Goal: Find specific page/section: Find specific page/section

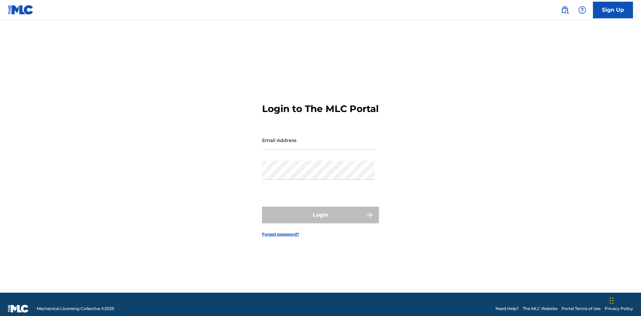
scroll to position [9, 0]
click at [318, 137] on input "Email Address" at bounding box center [318, 140] width 113 height 19
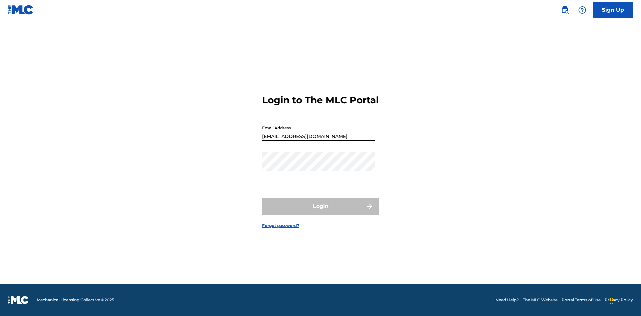
type input "[EMAIL_ADDRESS][DOMAIN_NAME]"
click at [320, 212] on button "Login" at bounding box center [320, 206] width 117 height 17
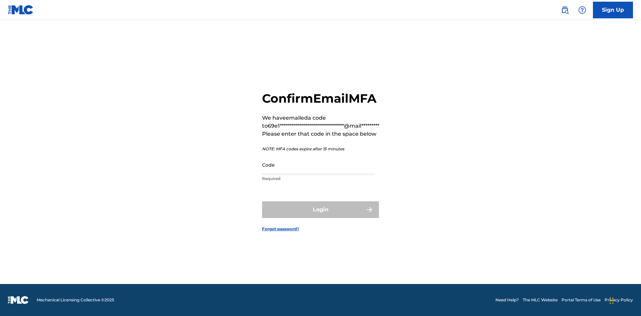
click at [318, 165] on input "Code" at bounding box center [318, 165] width 113 height 19
type input "129549"
click at [320, 210] on button "Login" at bounding box center [320, 210] width 117 height 17
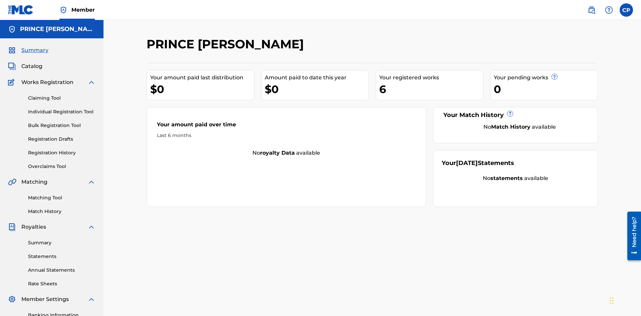
click at [32, 62] on span "Catalog" at bounding box center [31, 66] width 21 height 8
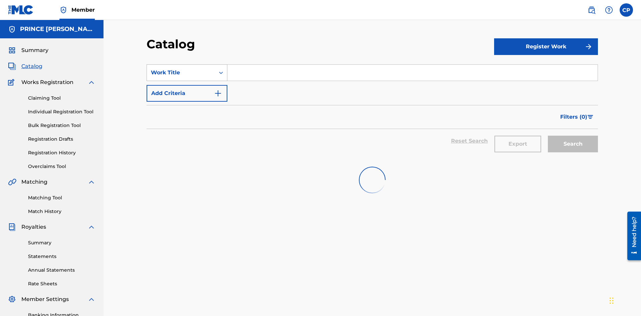
click at [181, 69] on div "Work Title" at bounding box center [181, 73] width 60 height 8
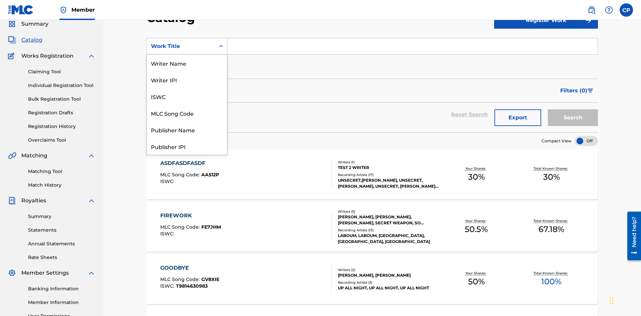
scroll to position [100, 0]
click at [187, 146] on div "Work Title" at bounding box center [187, 146] width 80 height 17
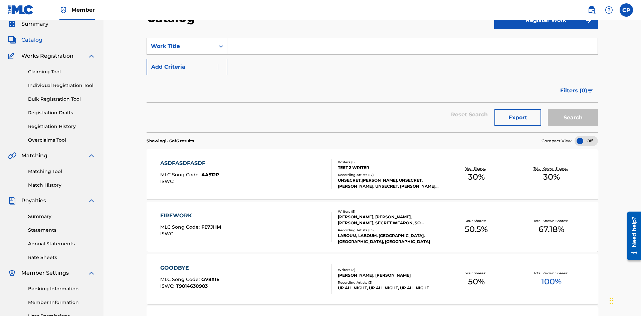
click at [412, 48] on input "Search Form" at bounding box center [412, 46] width 370 height 16
